Goal: Use online tool/utility: Utilize a website feature to perform a specific function

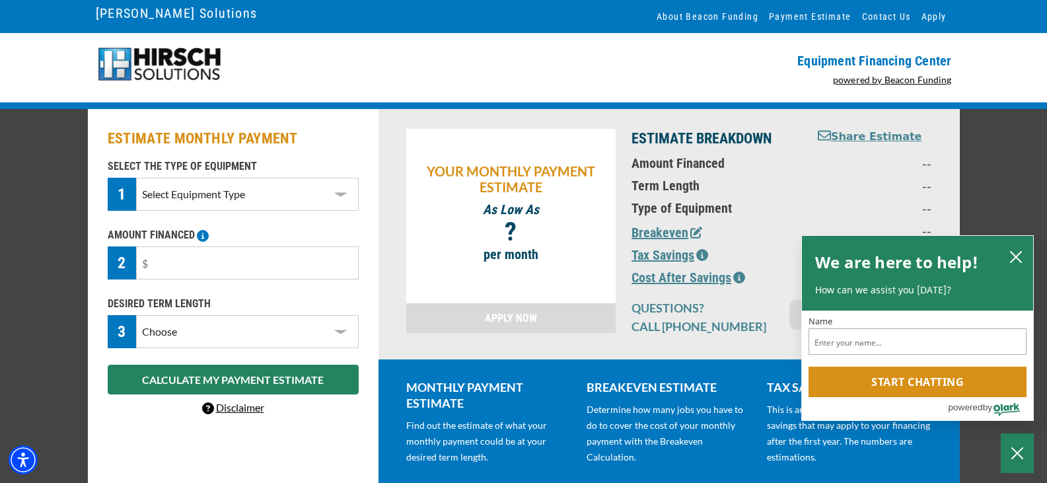
click at [341, 192] on select "Select Equipment Type DTG Printing Embroidery Screen Printing Software and Auto…" at bounding box center [247, 194] width 222 height 33
select select "1"
click at [136, 178] on select "Select Equipment Type DTG Printing Embroidery Screen Printing Software and Auto…" at bounding box center [247, 194] width 222 height 33
drag, startPoint x: 173, startPoint y: 266, endPoint x: 166, endPoint y: 265, distance: 7.3
click at [166, 265] on input "text" at bounding box center [247, 262] width 222 height 33
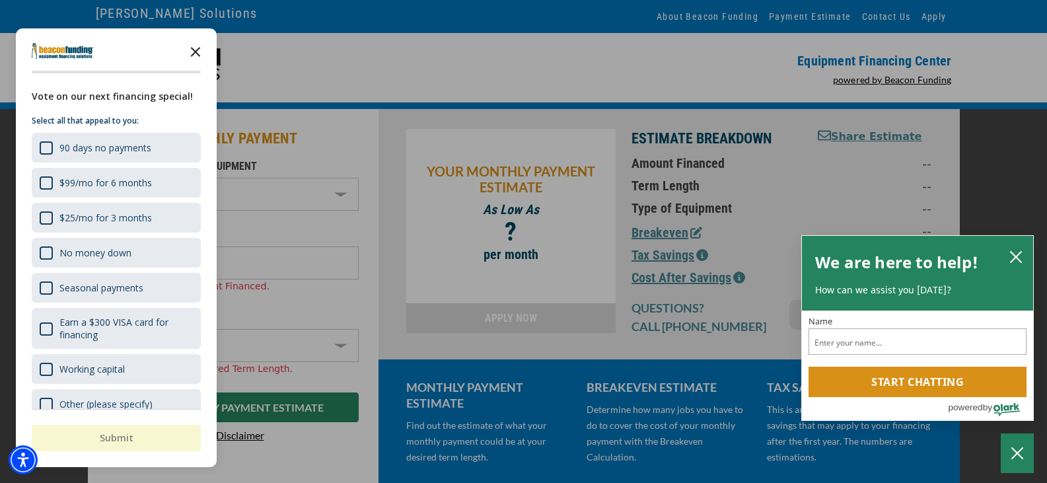
click at [195, 52] on polygon "Close the survey" at bounding box center [196, 52] width 10 height 10
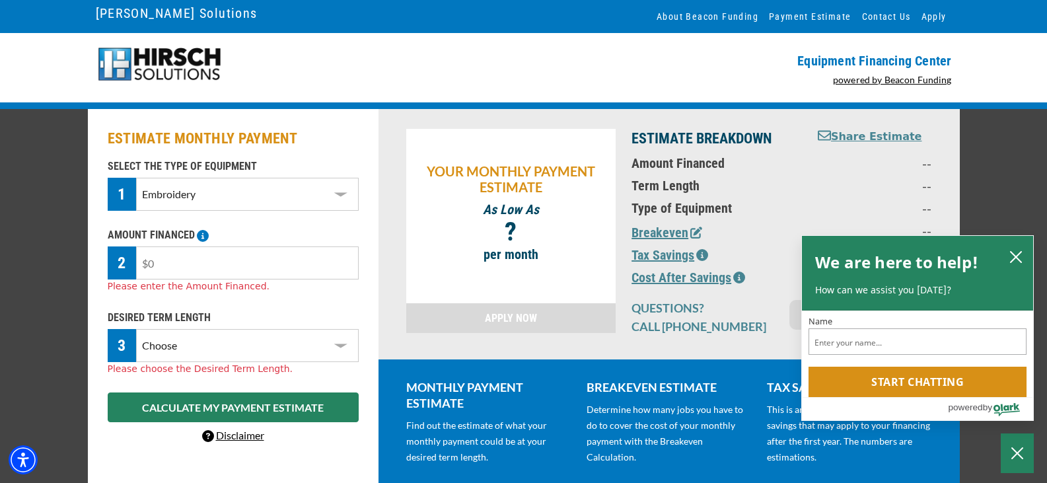
click at [209, 260] on input "text" at bounding box center [247, 262] width 222 height 33
type input "$50,000"
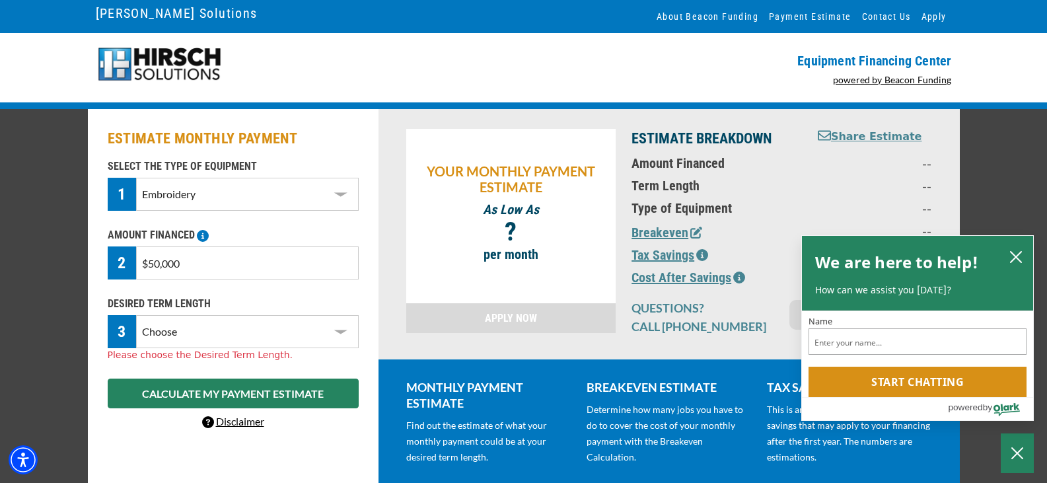
click at [339, 343] on select "Choose 36 Months 48 Months 60 Months" at bounding box center [247, 331] width 222 height 33
select select "60"
click at [136, 315] on select "Choose 36 Months 48 Months 60 Months" at bounding box center [247, 331] width 222 height 33
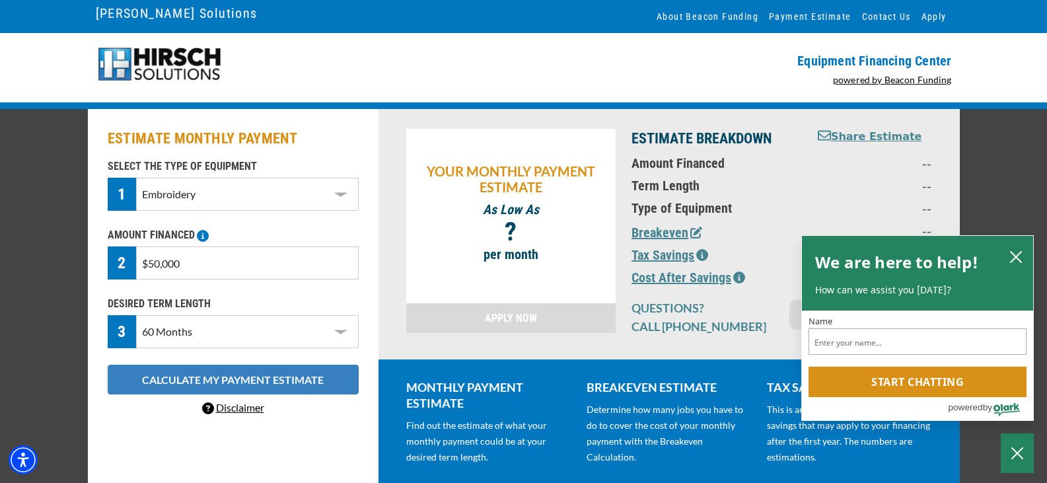
click at [237, 380] on button "CALCULATE MY PAYMENT ESTIMATE" at bounding box center [233, 380] width 251 height 30
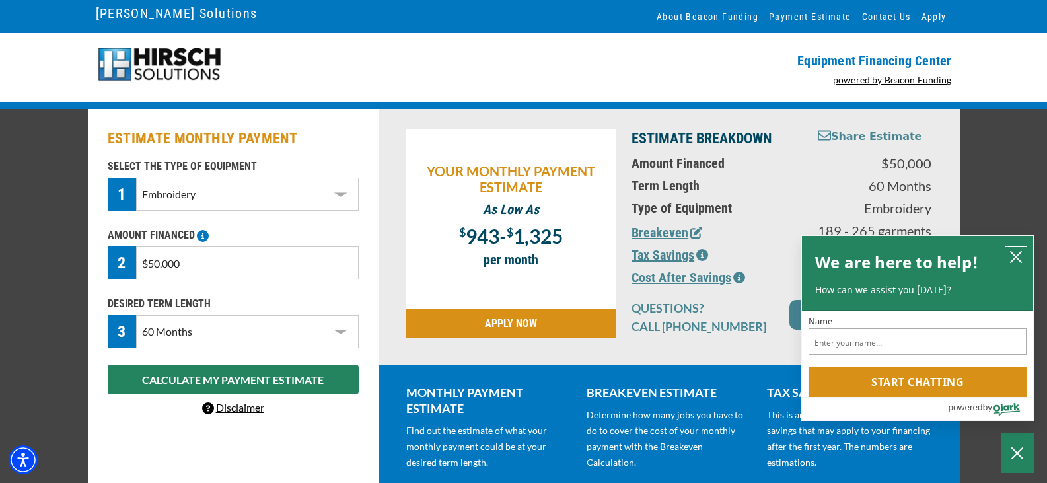
click at [1022, 256] on icon "close chatbox" at bounding box center [1015, 256] width 13 height 13
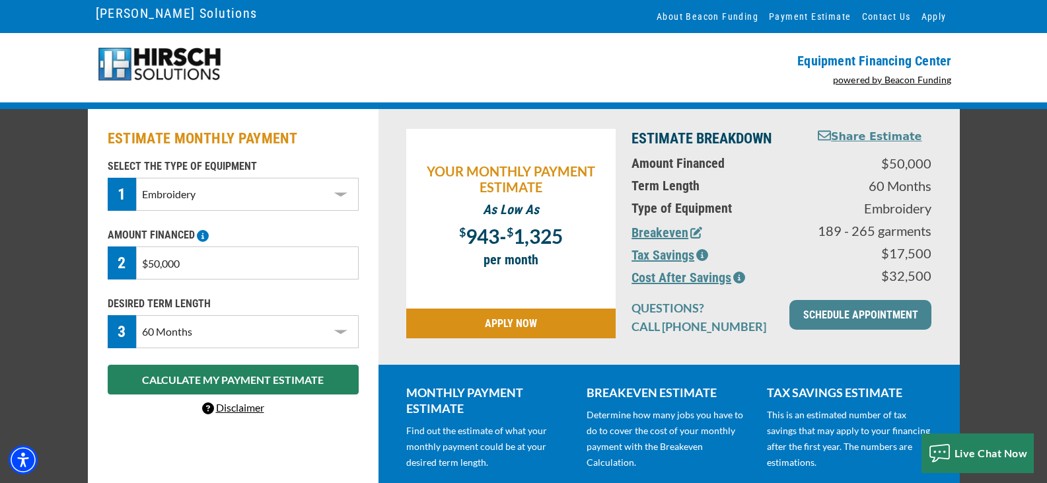
click at [664, 259] on button "Tax Savings" at bounding box center [669, 255] width 77 height 20
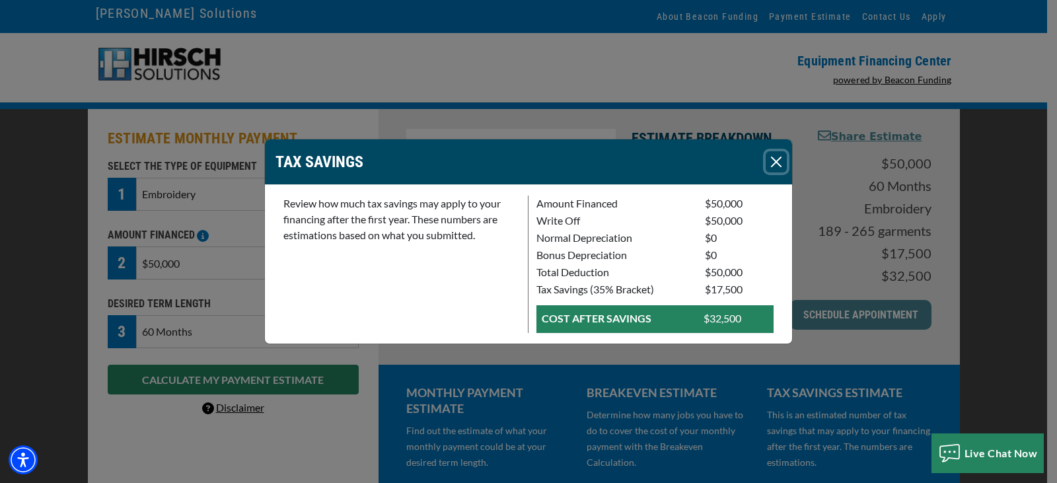
click at [772, 162] on button "Close" at bounding box center [775, 161] width 21 height 21
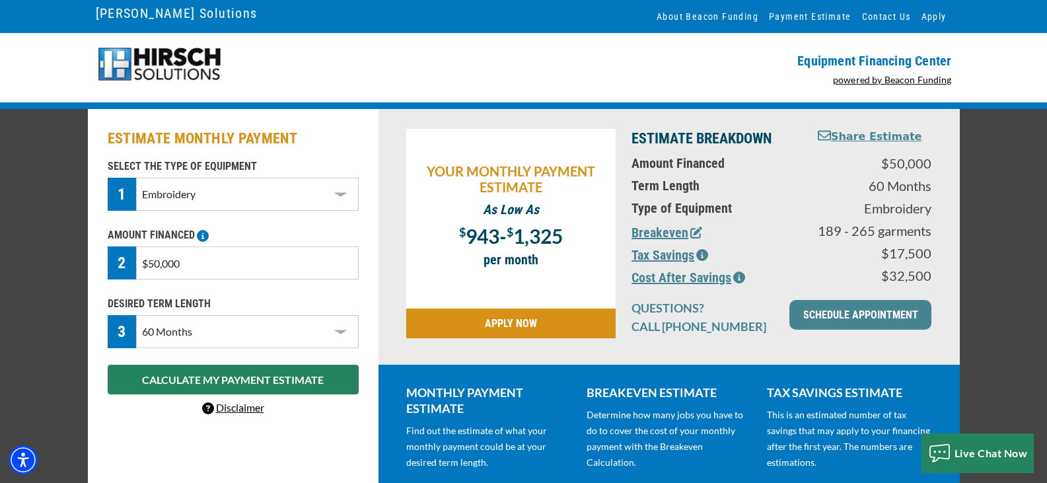
click at [666, 232] on button "Breakeven" at bounding box center [666, 233] width 71 height 20
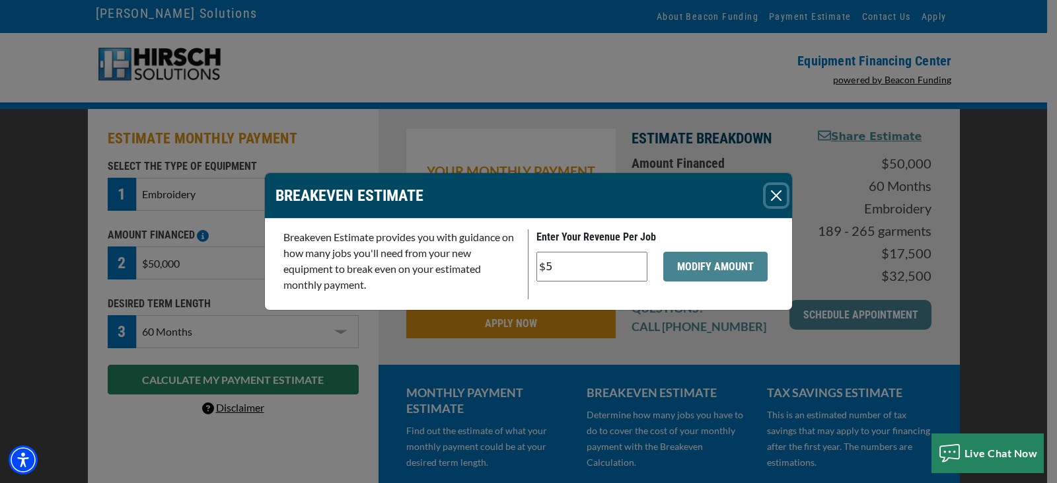
click at [775, 195] on button "Close" at bounding box center [775, 195] width 21 height 21
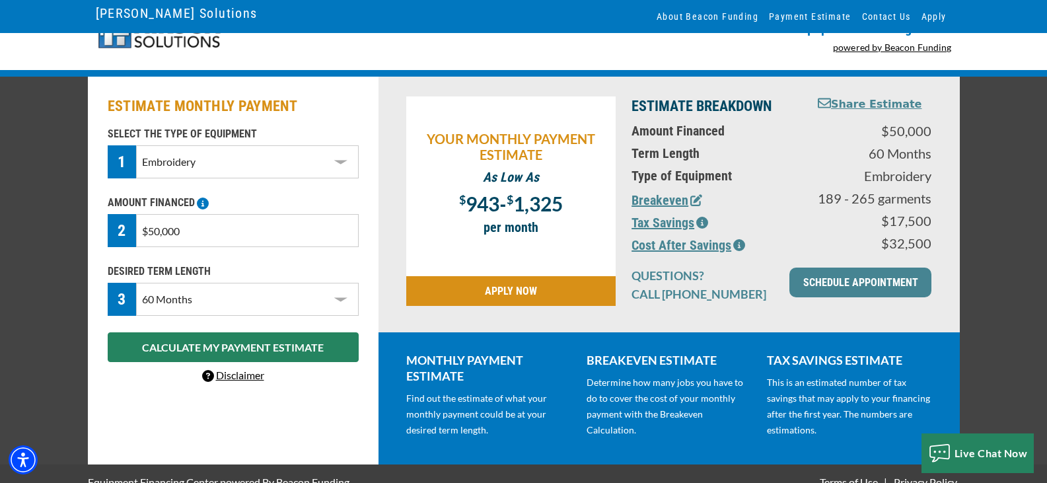
scroll to position [50, 0]
